Goal: Navigation & Orientation: Find specific page/section

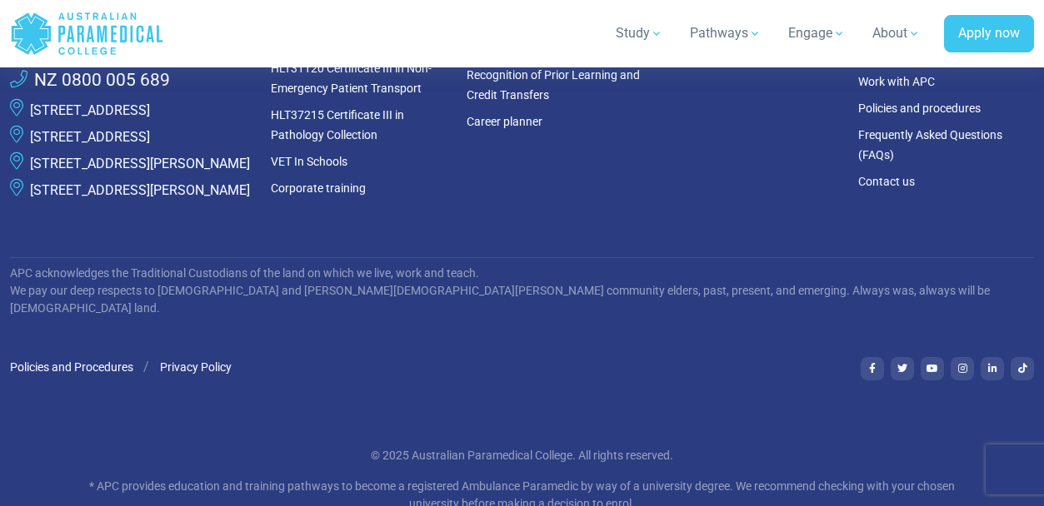
scroll to position [5019, 0]
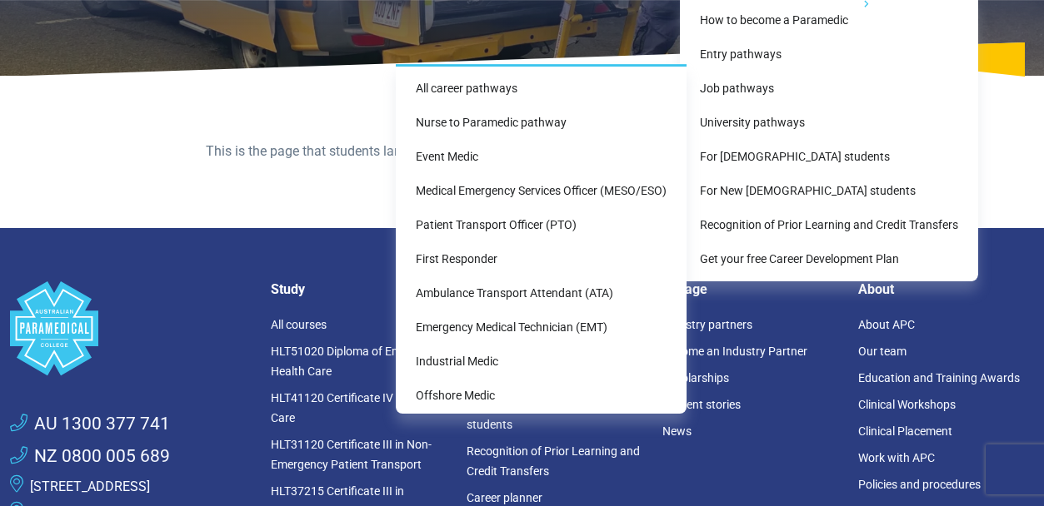
scroll to position [211, 0]
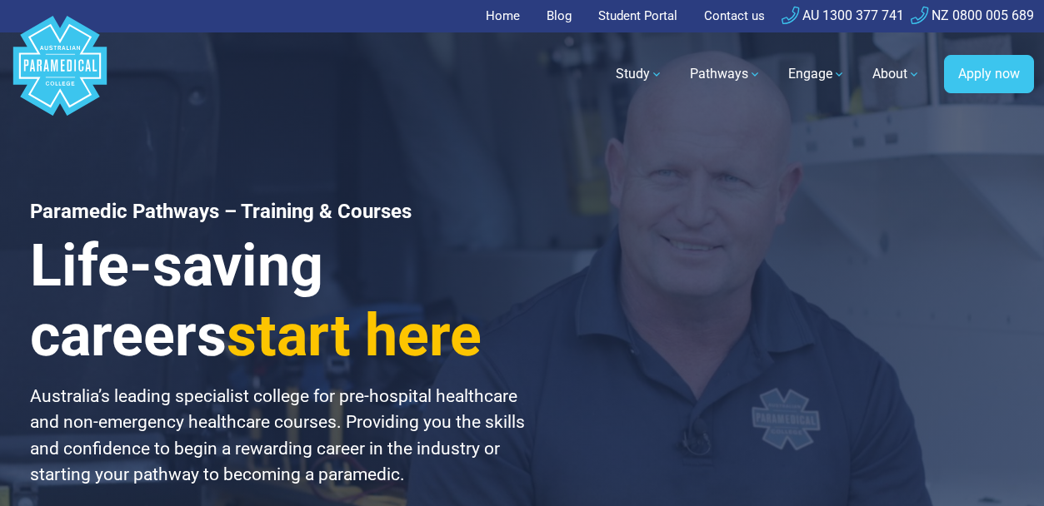
click at [611, 16] on link "Student Portal" at bounding box center [637, 16] width 99 height 32
